Goal: Check status

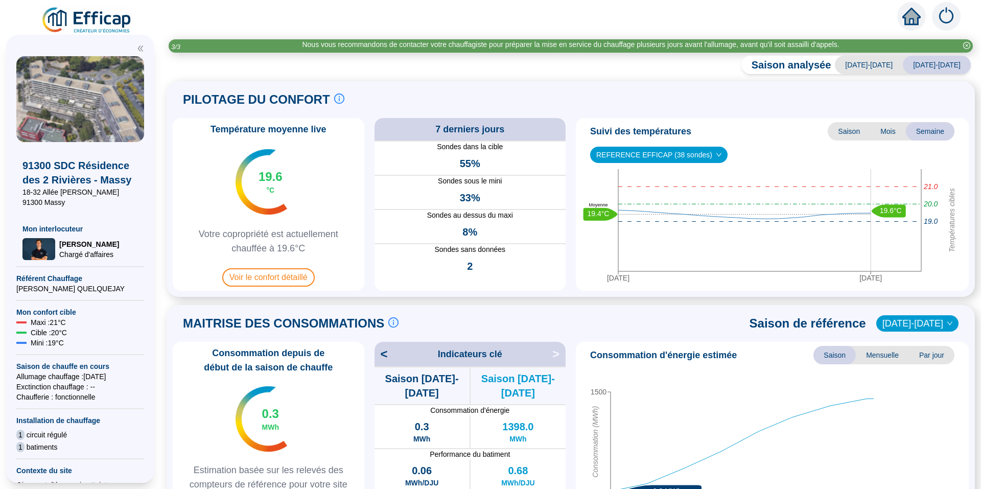
scroll to position [316, 0]
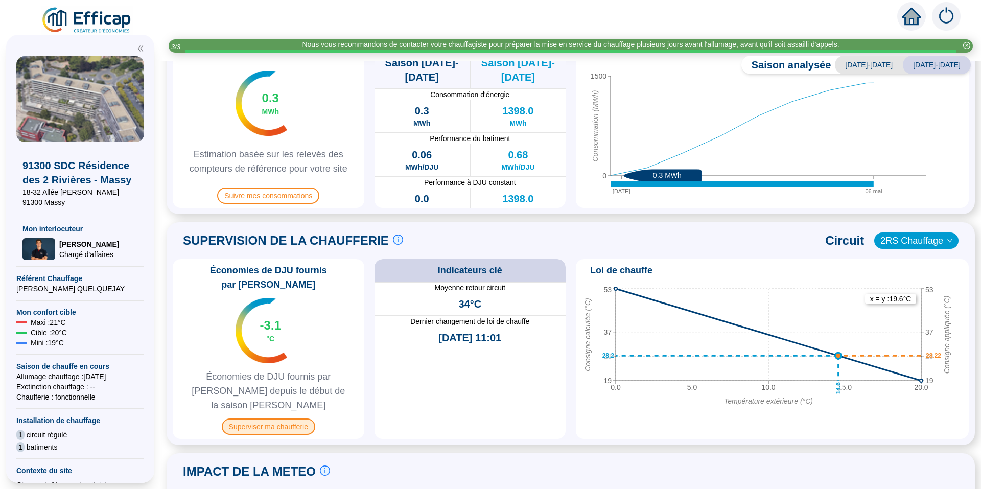
click at [288, 418] on span "Superviser ma chaufferie" at bounding box center [268, 426] width 93 height 16
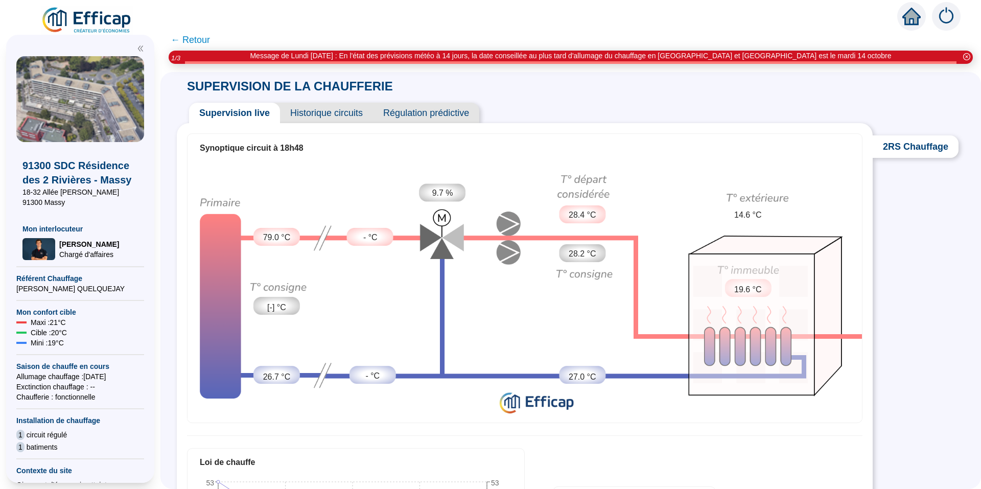
click at [462, 113] on span "Régulation prédictive" at bounding box center [426, 113] width 106 height 20
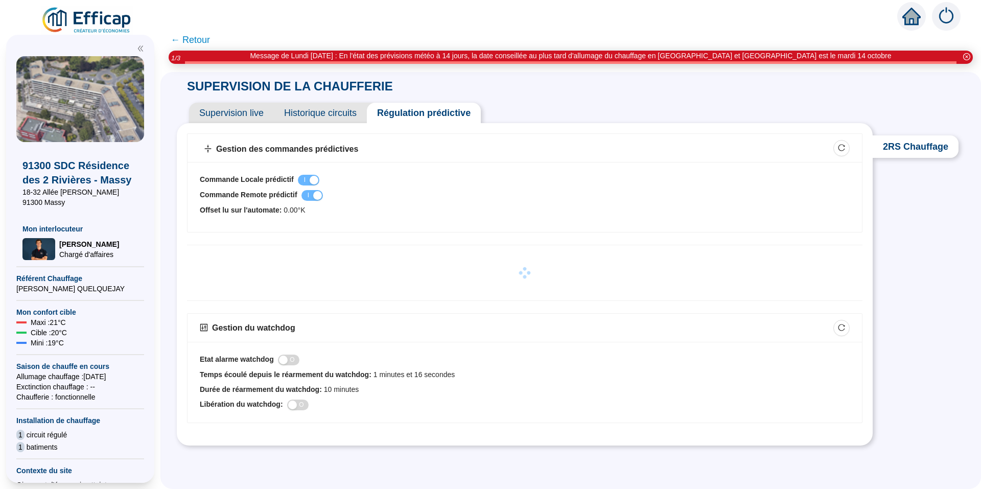
click at [335, 111] on span "Historique circuits" at bounding box center [320, 113] width 93 height 20
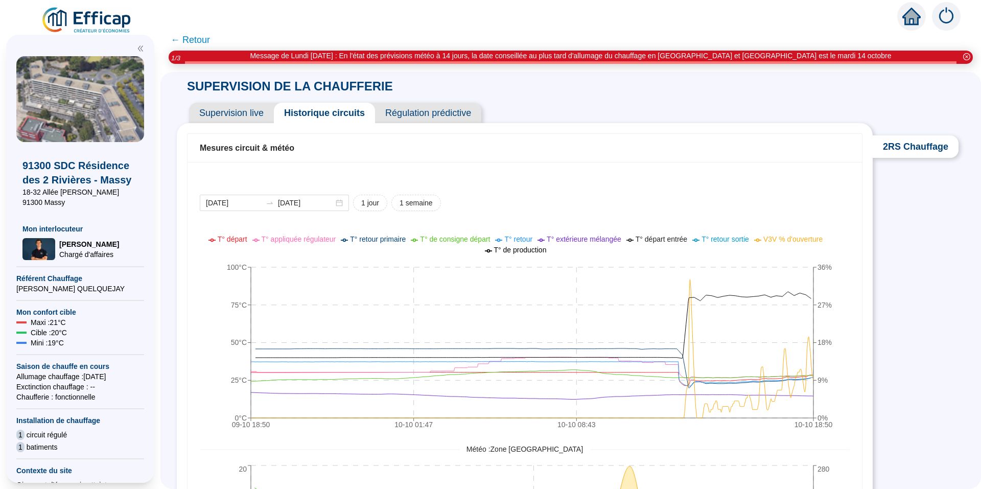
scroll to position [51, 0]
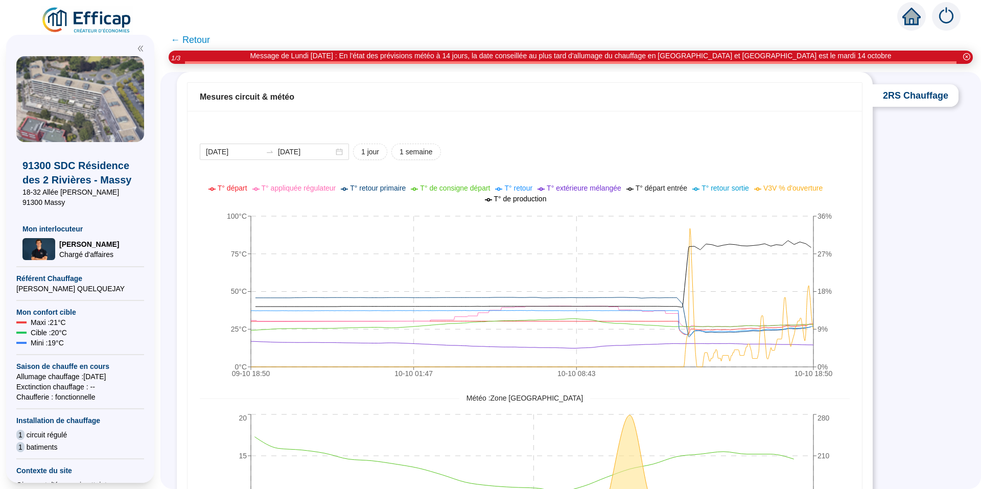
click at [197, 33] on span "← Retour" at bounding box center [190, 40] width 39 height 14
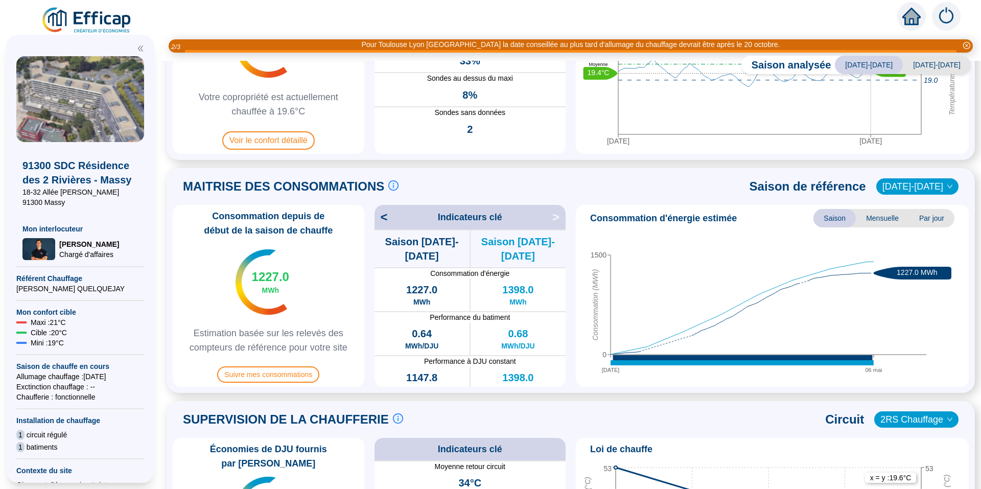
scroll to position [153, 0]
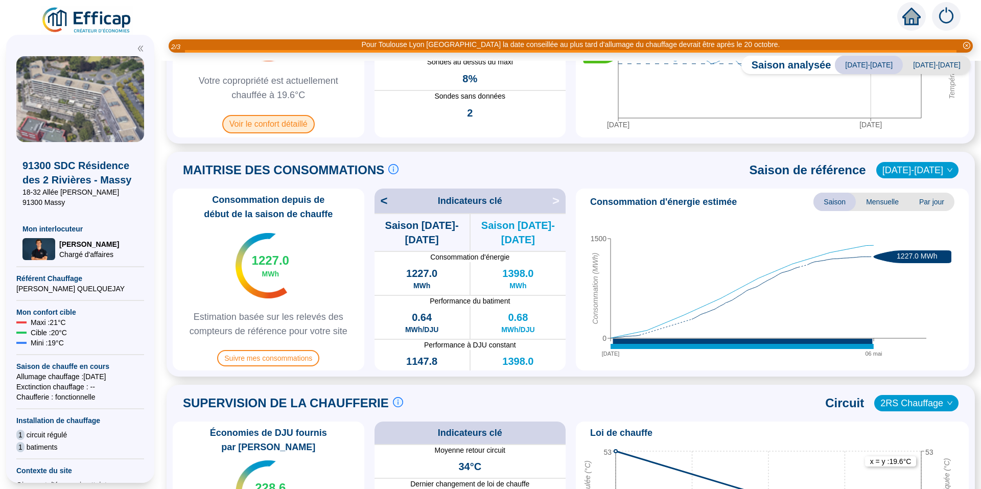
click at [282, 128] on span "Voir le confort détaillé" at bounding box center [268, 124] width 92 height 18
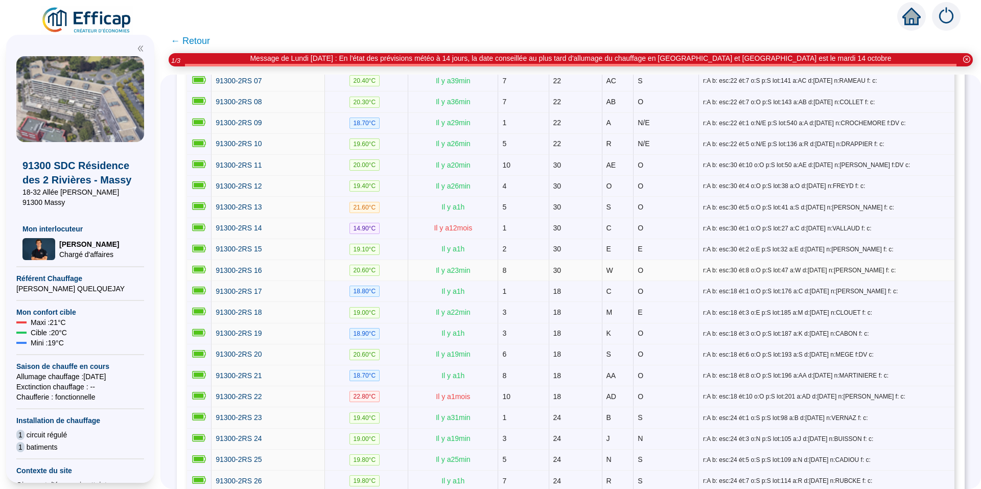
scroll to position [266, 0]
